Goal: Find specific page/section: Find specific page/section

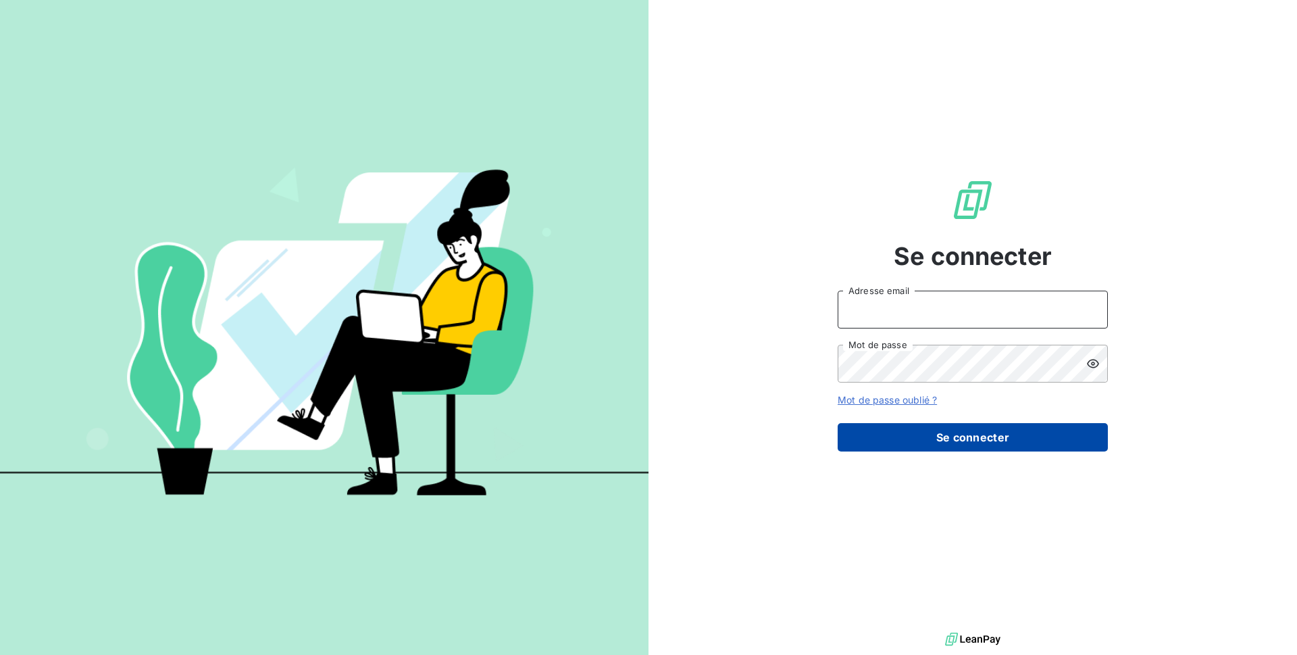
type input "[EMAIL_ADDRESS][DOMAIN_NAME]"
click at [1020, 426] on button "Se connecter" at bounding box center [973, 437] width 270 height 28
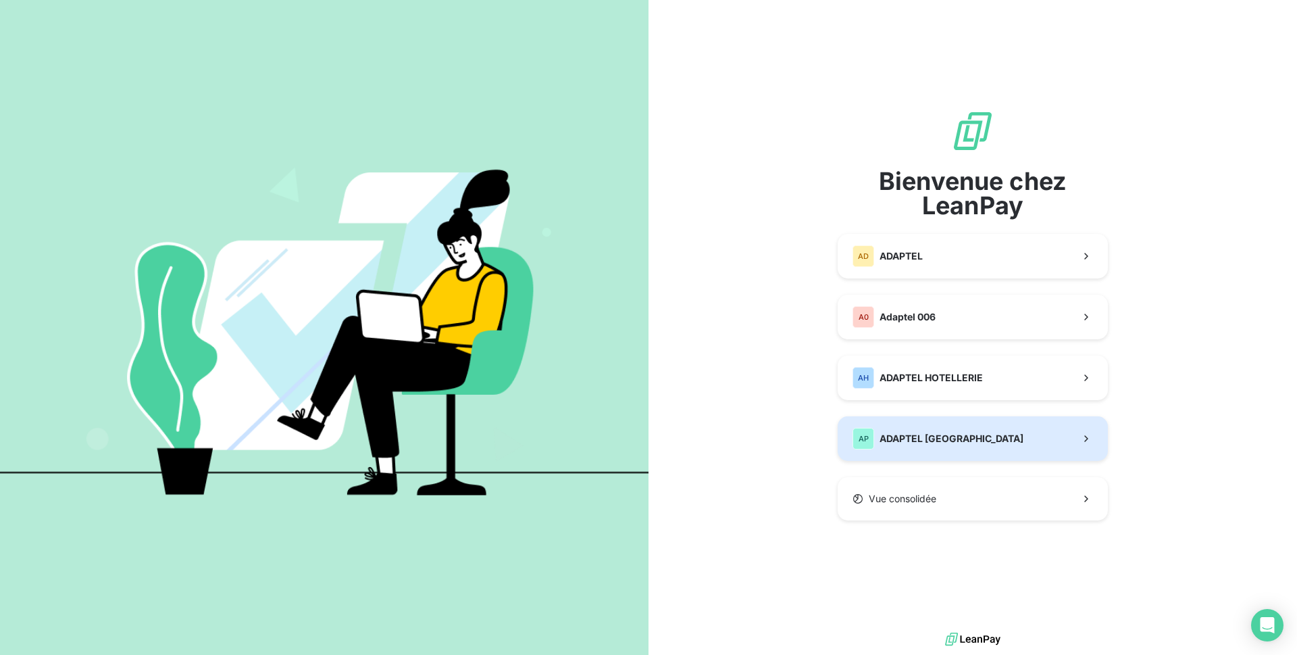
click at [1020, 426] on button "AP ADAPTEL [GEOGRAPHIC_DATA]" at bounding box center [973, 438] width 270 height 45
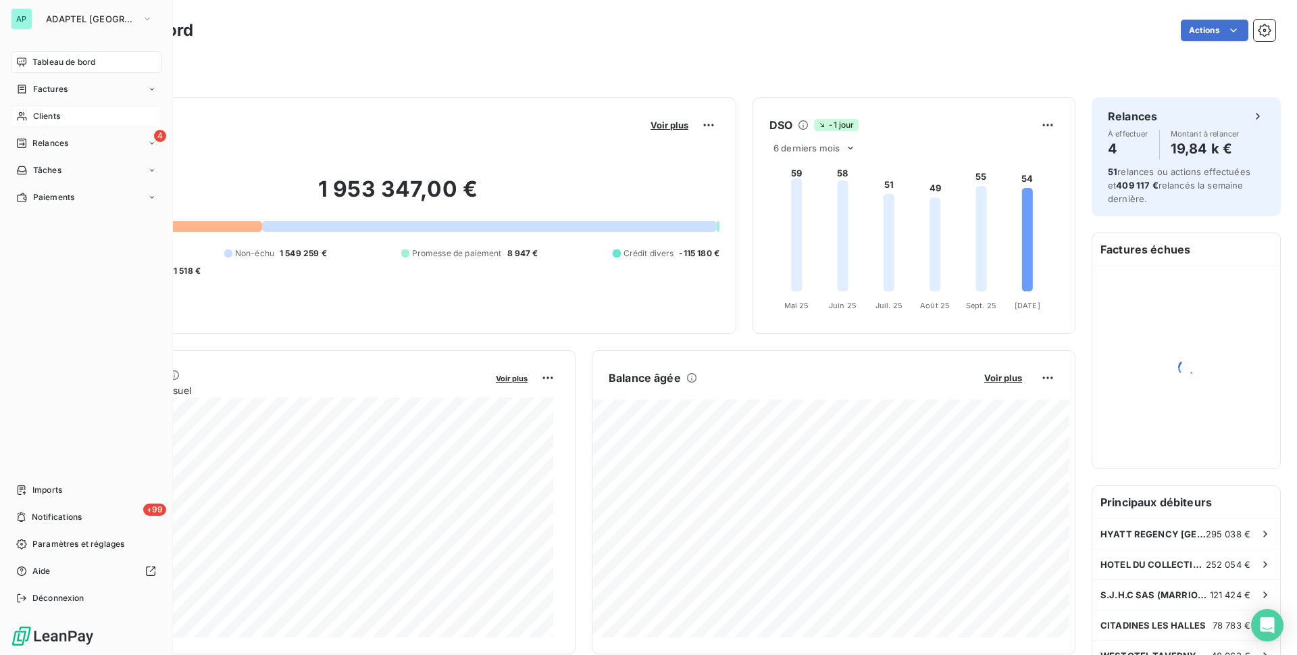
click at [20, 114] on icon at bounding box center [21, 116] width 11 height 11
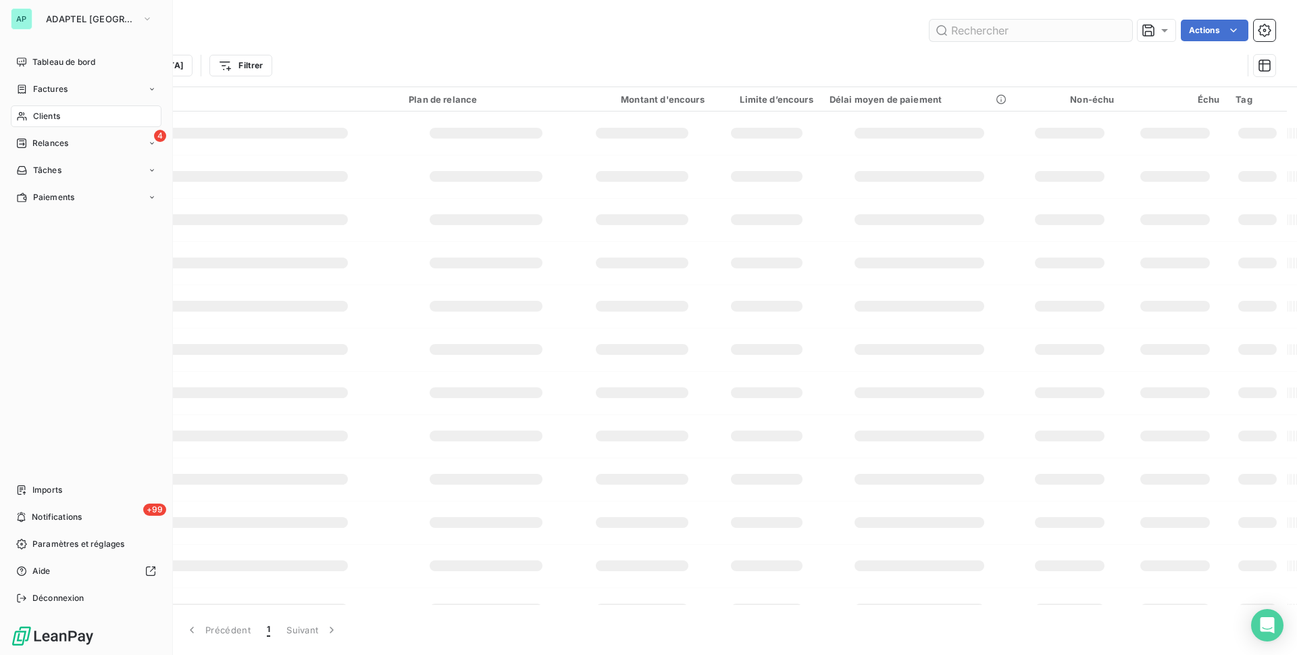
click at [1011, 30] on input "text" at bounding box center [1031, 31] width 203 height 22
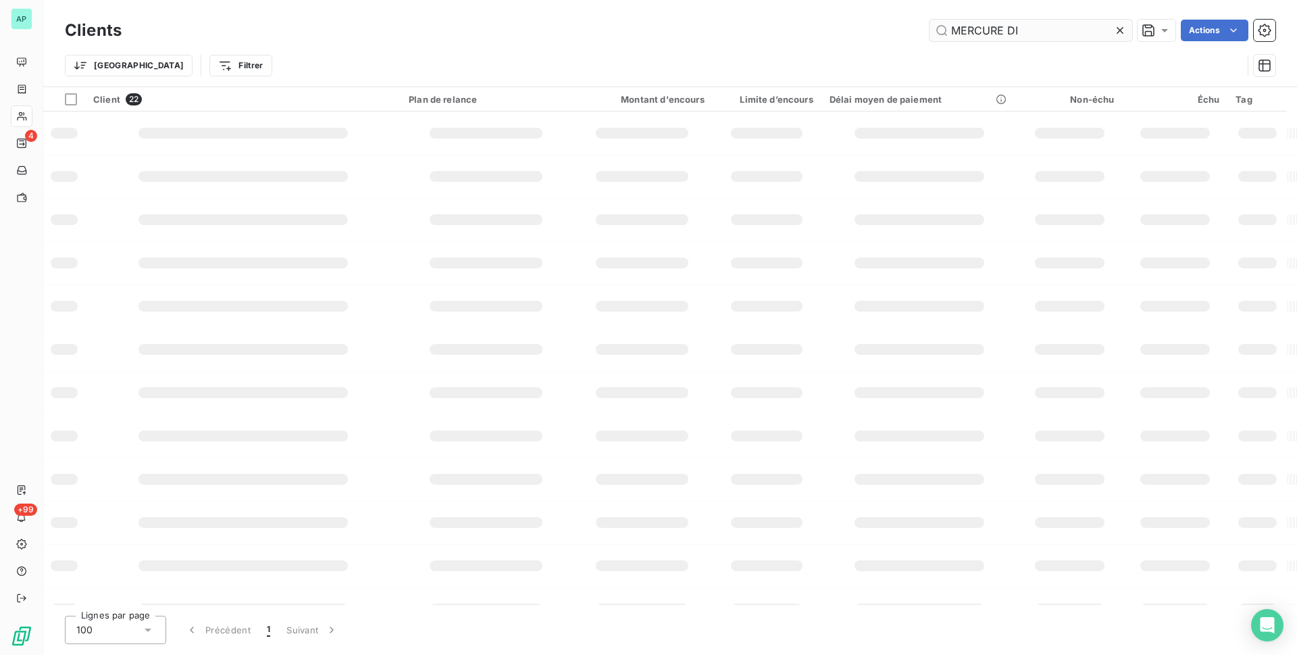
type input "MERCURE DIJ"
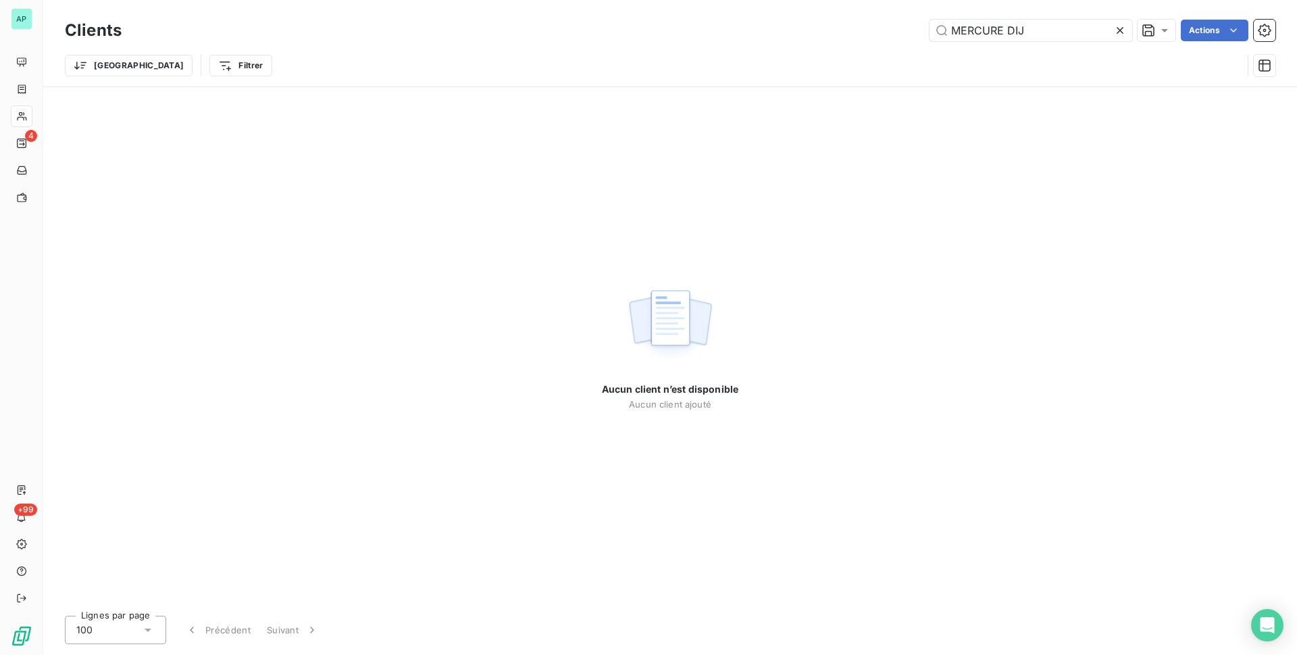
drag, startPoint x: 1031, startPoint y: 28, endPoint x: 861, endPoint y: 28, distance: 170.3
click at [861, 28] on div "MERCURE DIJ Actions" at bounding box center [707, 31] width 1138 height 22
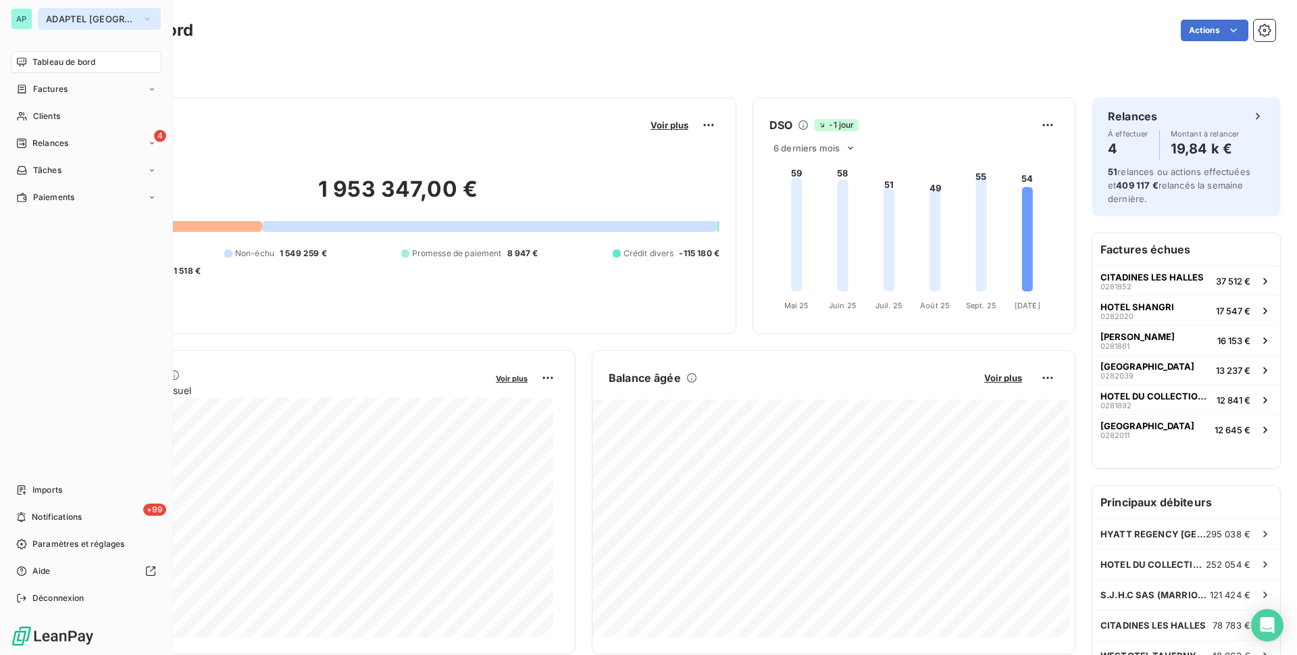
click at [69, 18] on span "ADAPTEL [GEOGRAPHIC_DATA]" at bounding box center [91, 19] width 91 height 11
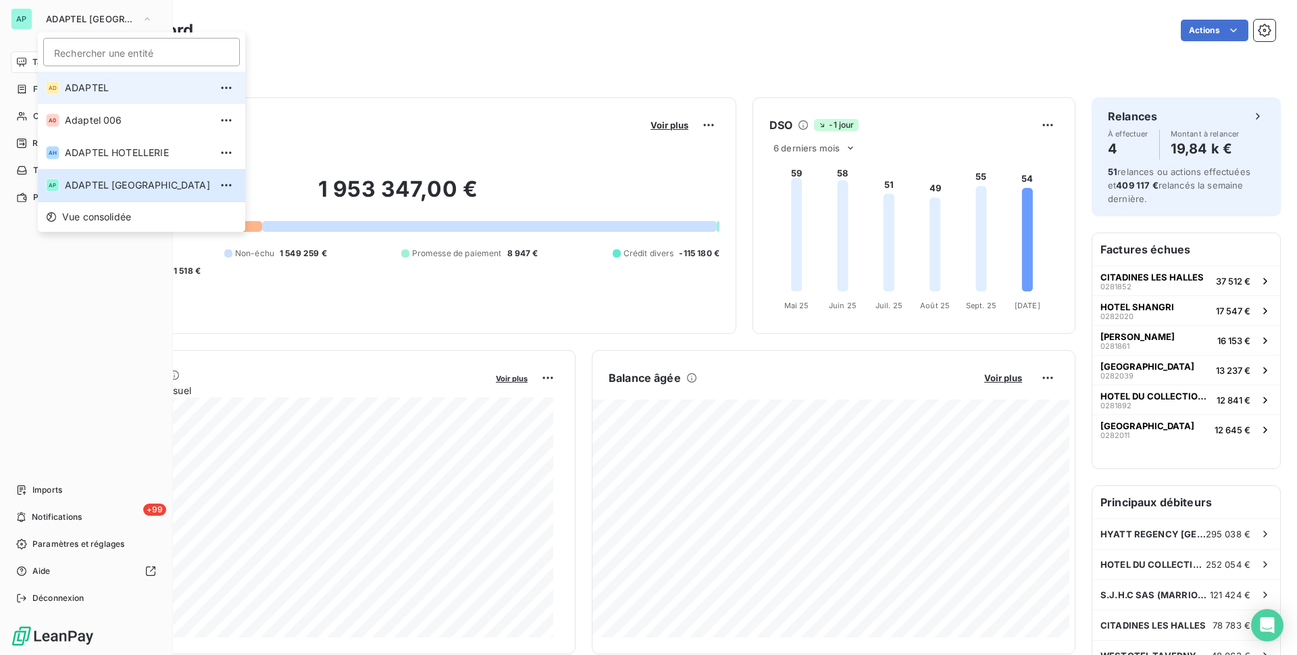
click at [93, 89] on span "ADAPTEL" at bounding box center [137, 88] width 145 height 14
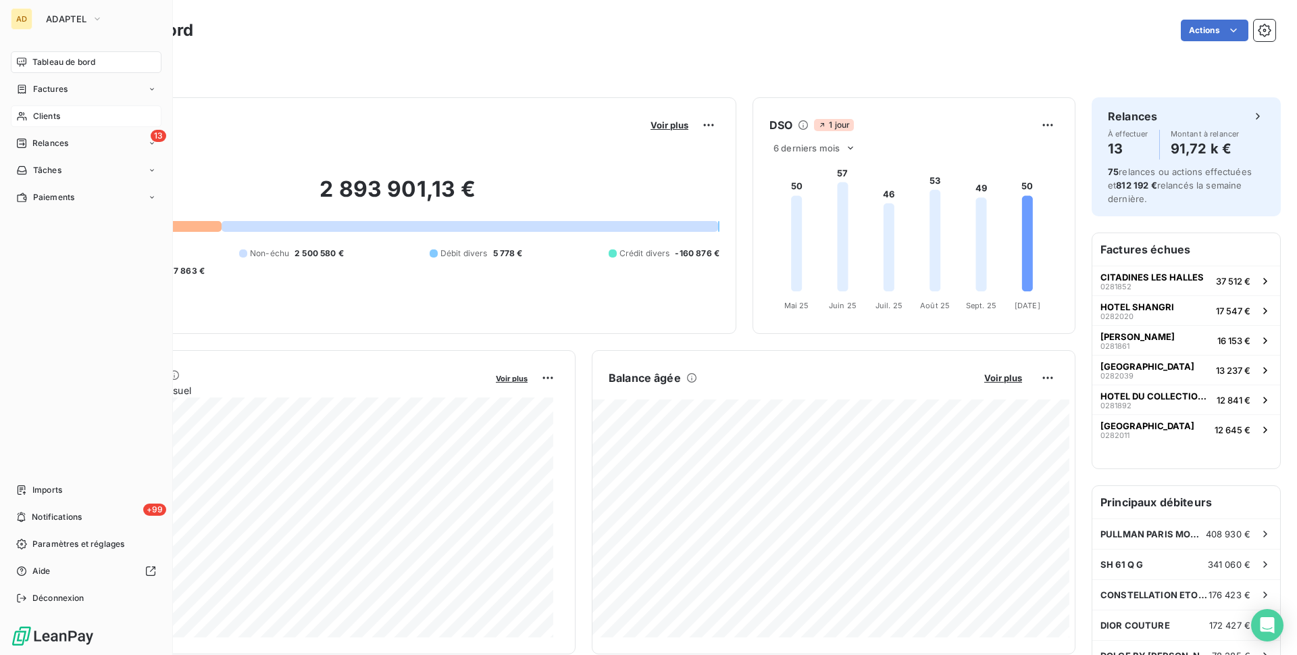
click at [64, 116] on div "Clients" at bounding box center [86, 116] width 151 height 22
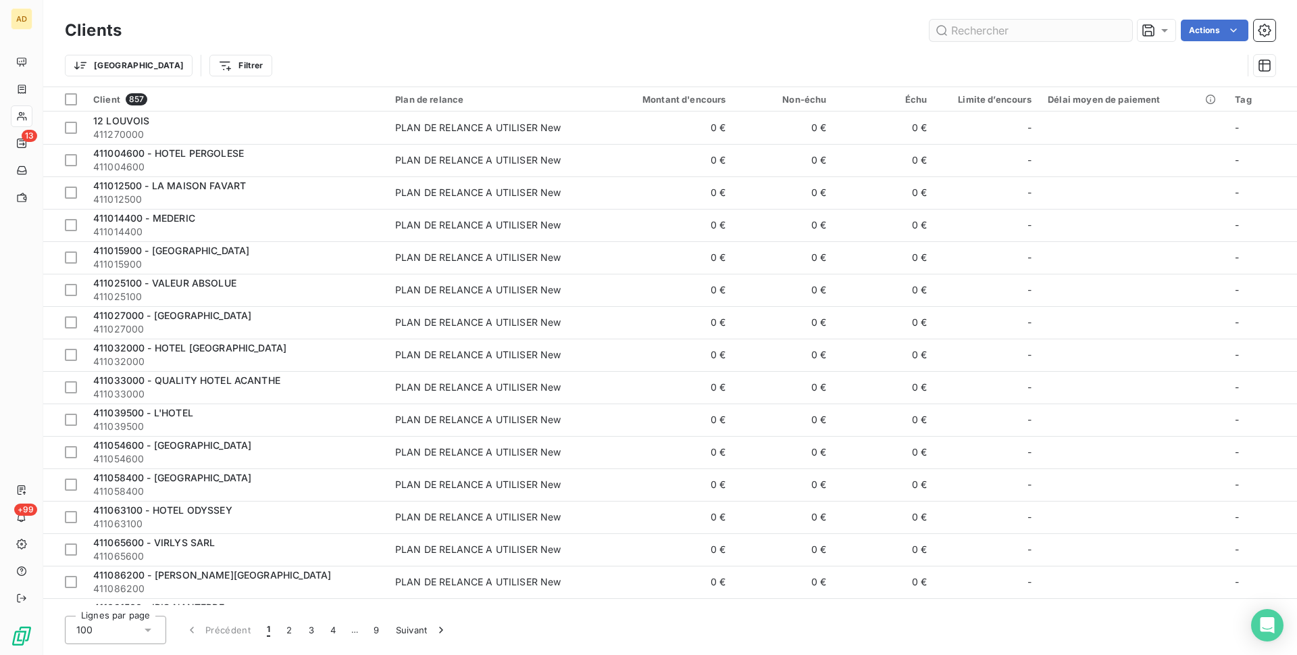
click at [1082, 28] on input "text" at bounding box center [1031, 31] width 203 height 22
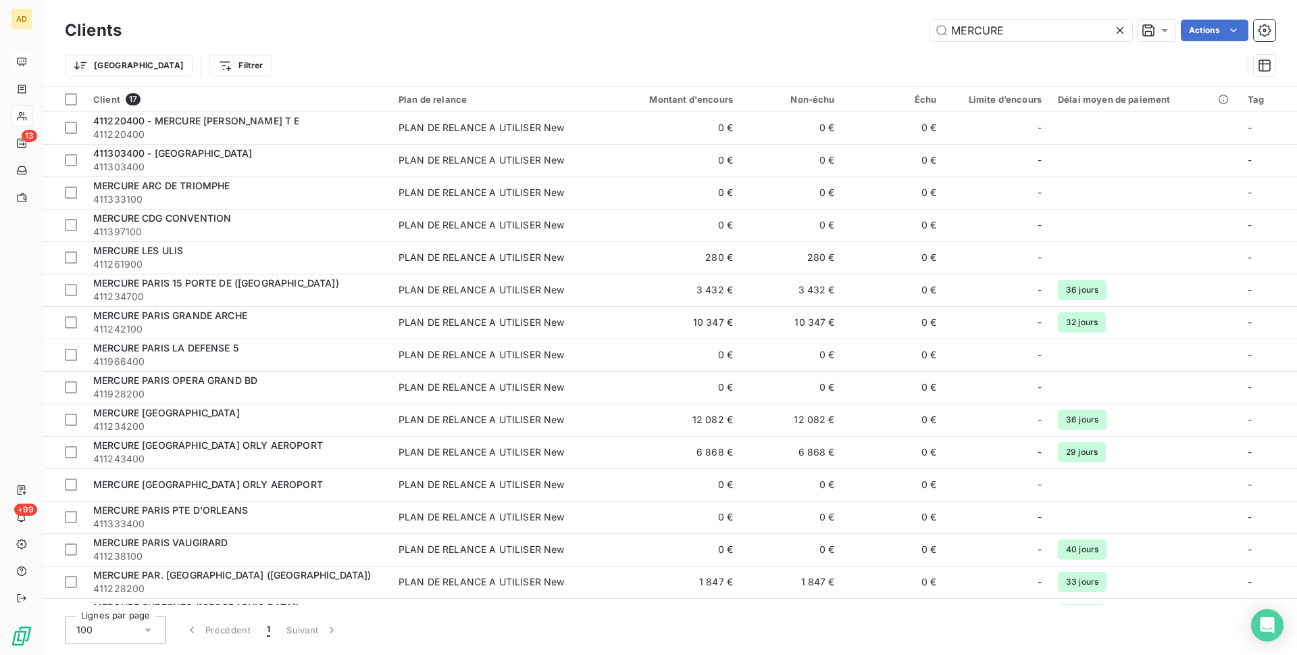
type input "MERCURE"
click at [1122, 35] on icon at bounding box center [1121, 31] width 14 height 14
